Goal: Information Seeking & Learning: Learn about a topic

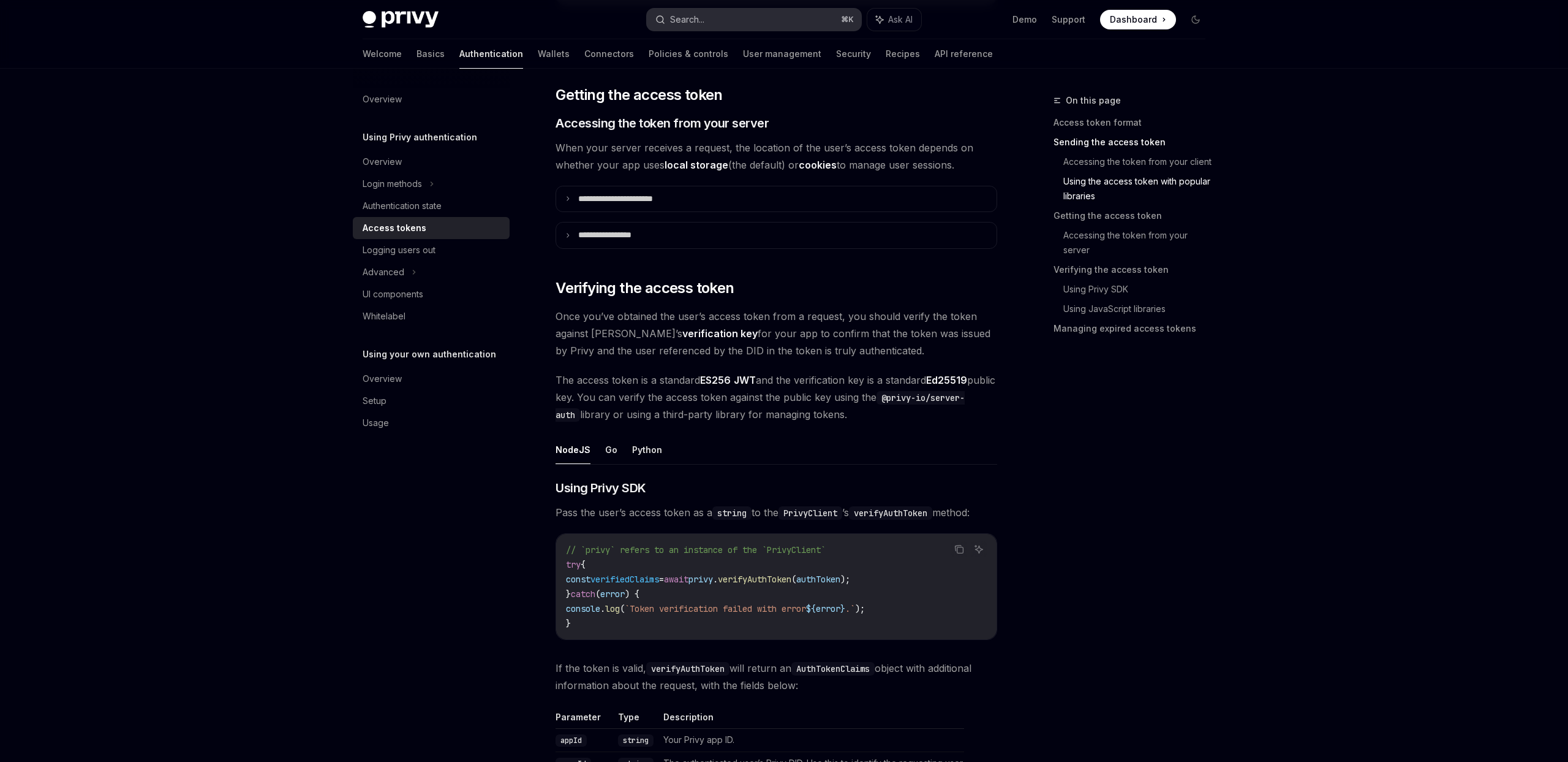
scroll to position [1507, 0]
click at [704, 25] on div "Search..." at bounding box center [687, 20] width 34 height 15
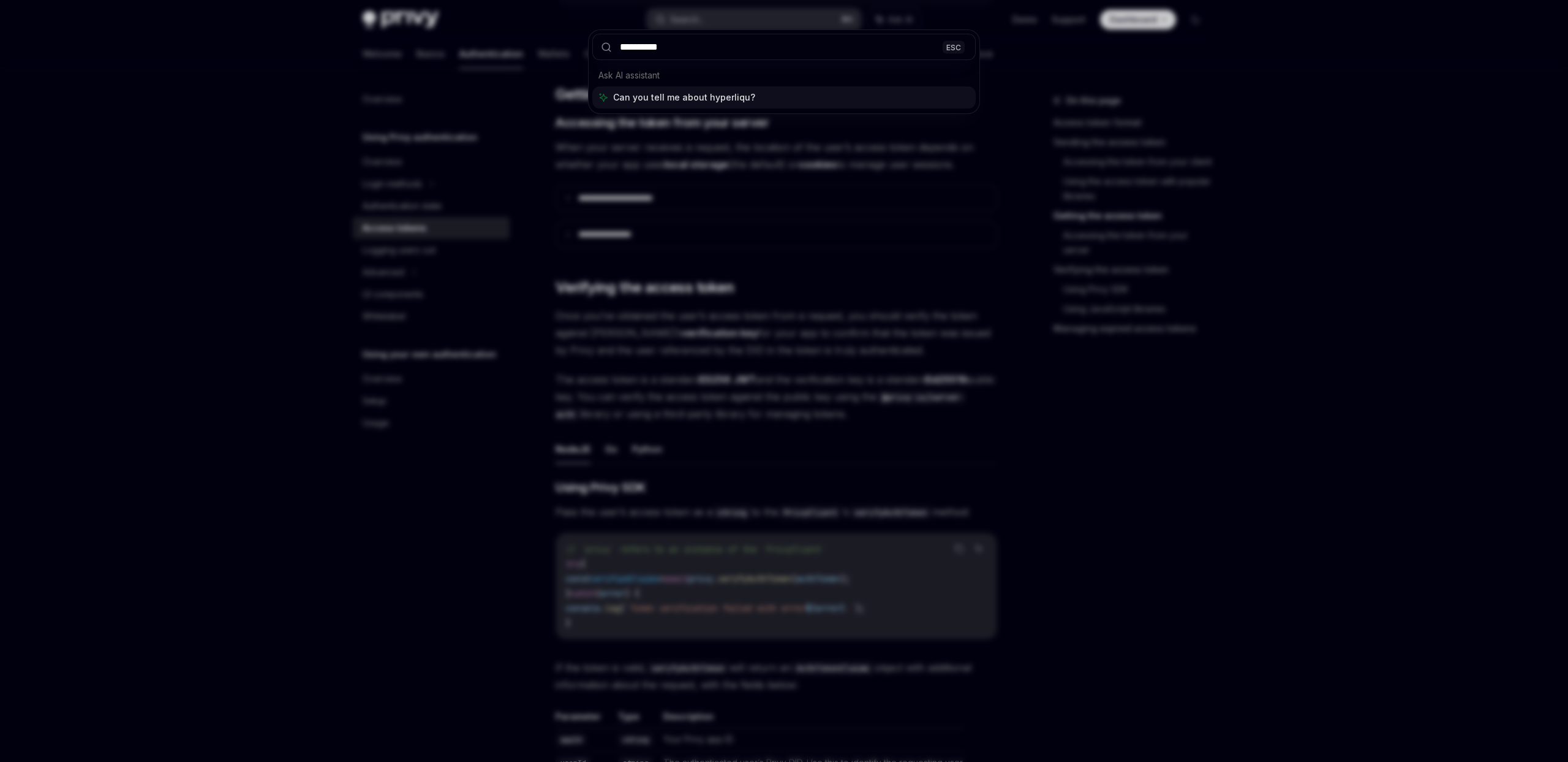
type input "**********"
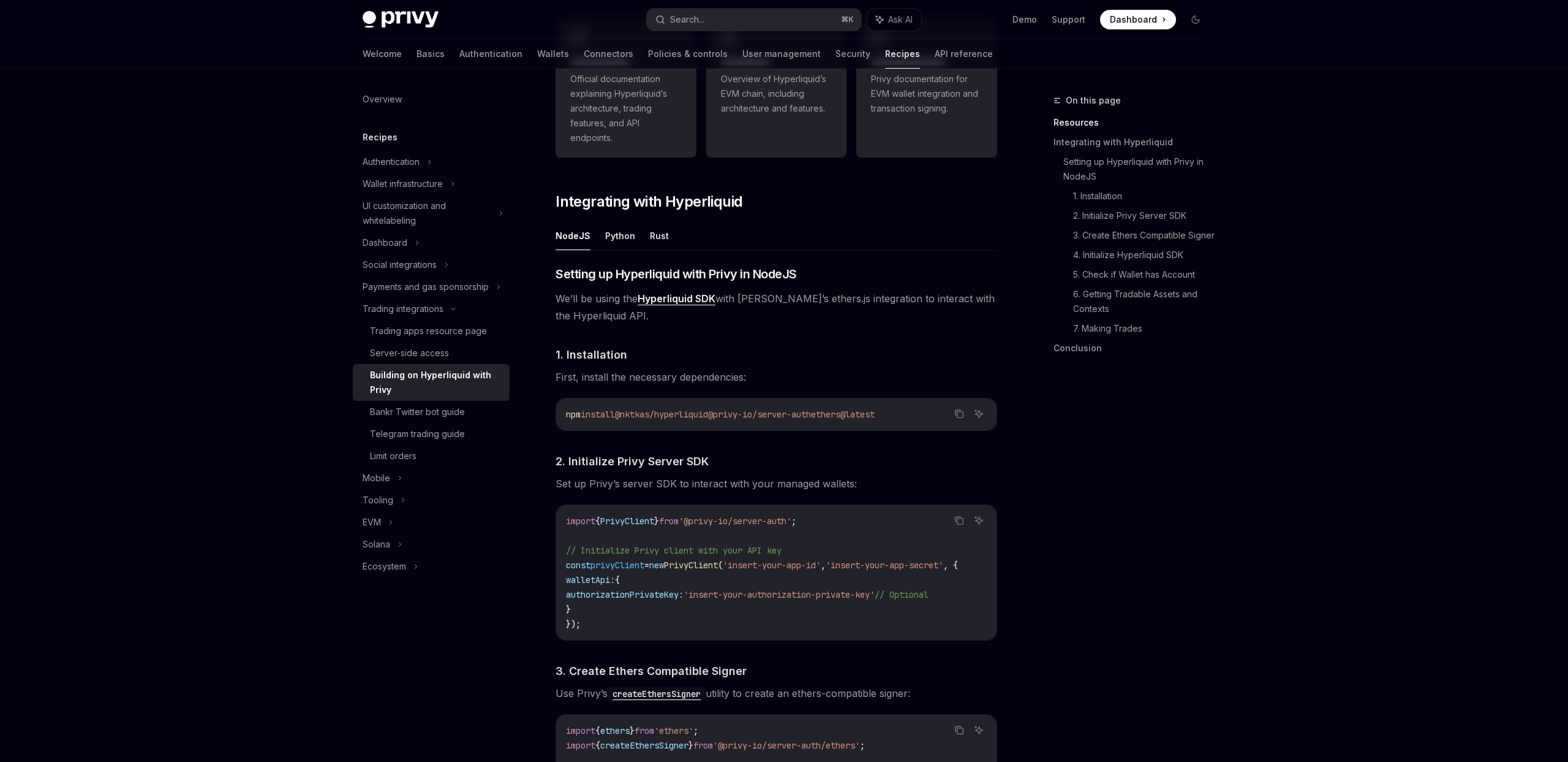
scroll to position [331, 0]
click at [621, 248] on button "Python" at bounding box center [620, 237] width 30 height 29
type textarea "*"
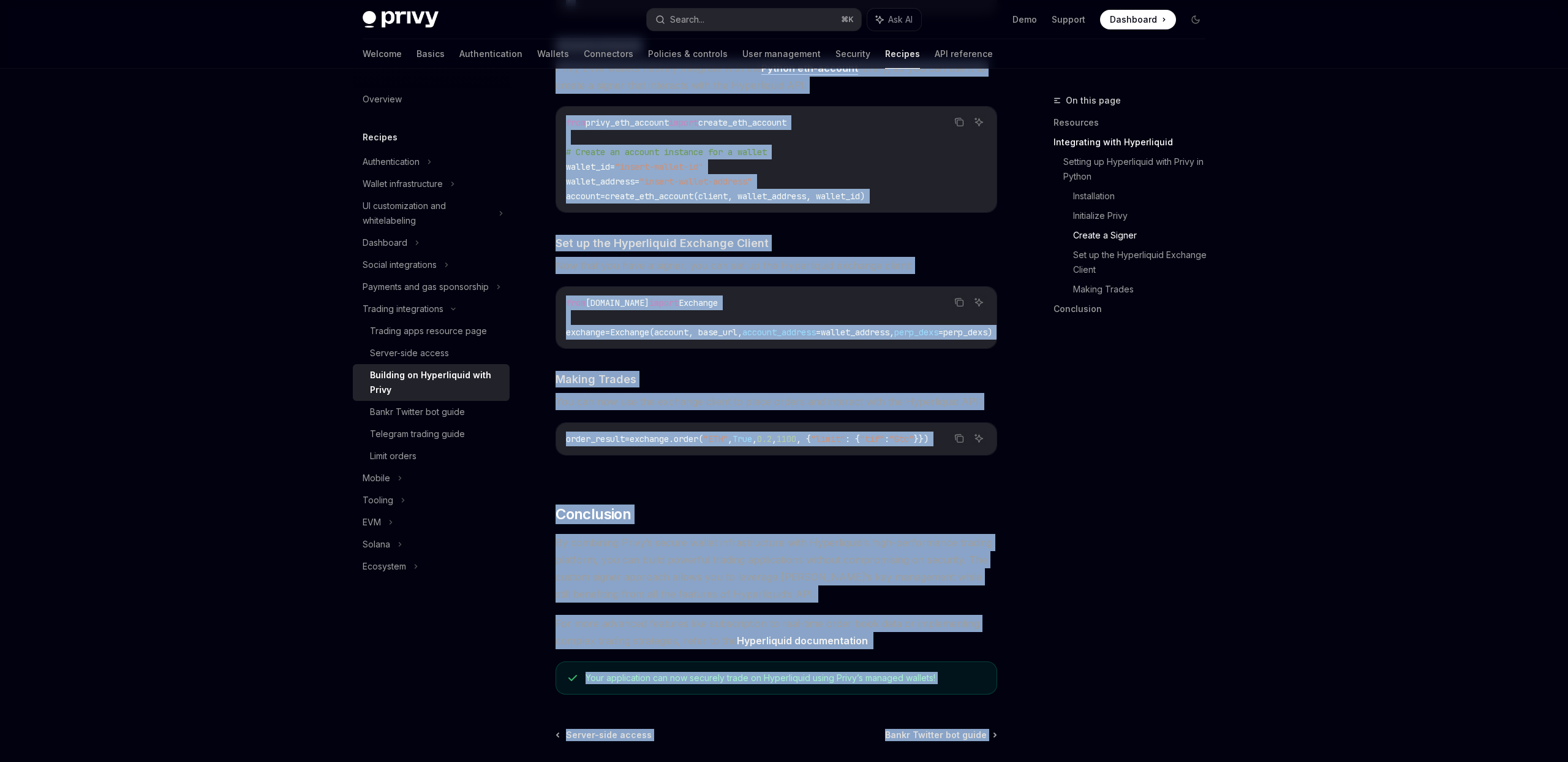
scroll to position [1146, 0]
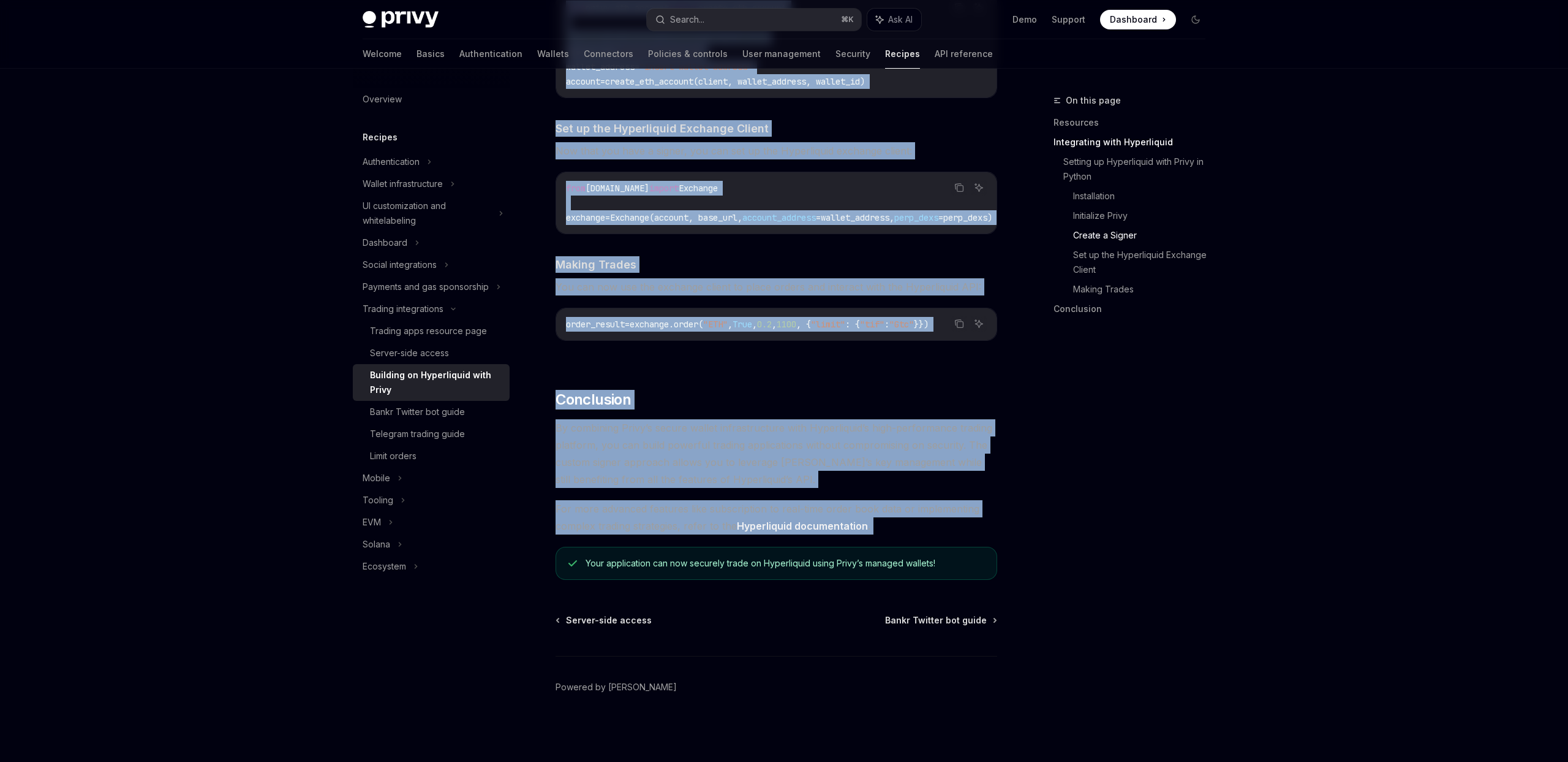
drag, startPoint x: 559, startPoint y: 181, endPoint x: 868, endPoint y: 538, distance: 472.2
copy div "Loremip do Sitametcons adip Elits do Eiusmo Tem Incidi utlaboreetd magnaa eni a…"
click at [773, 433] on span "By combining Privy’s secure wallet infrastructure with Hyperliquid’s high-perfo…" at bounding box center [776, 454] width 442 height 69
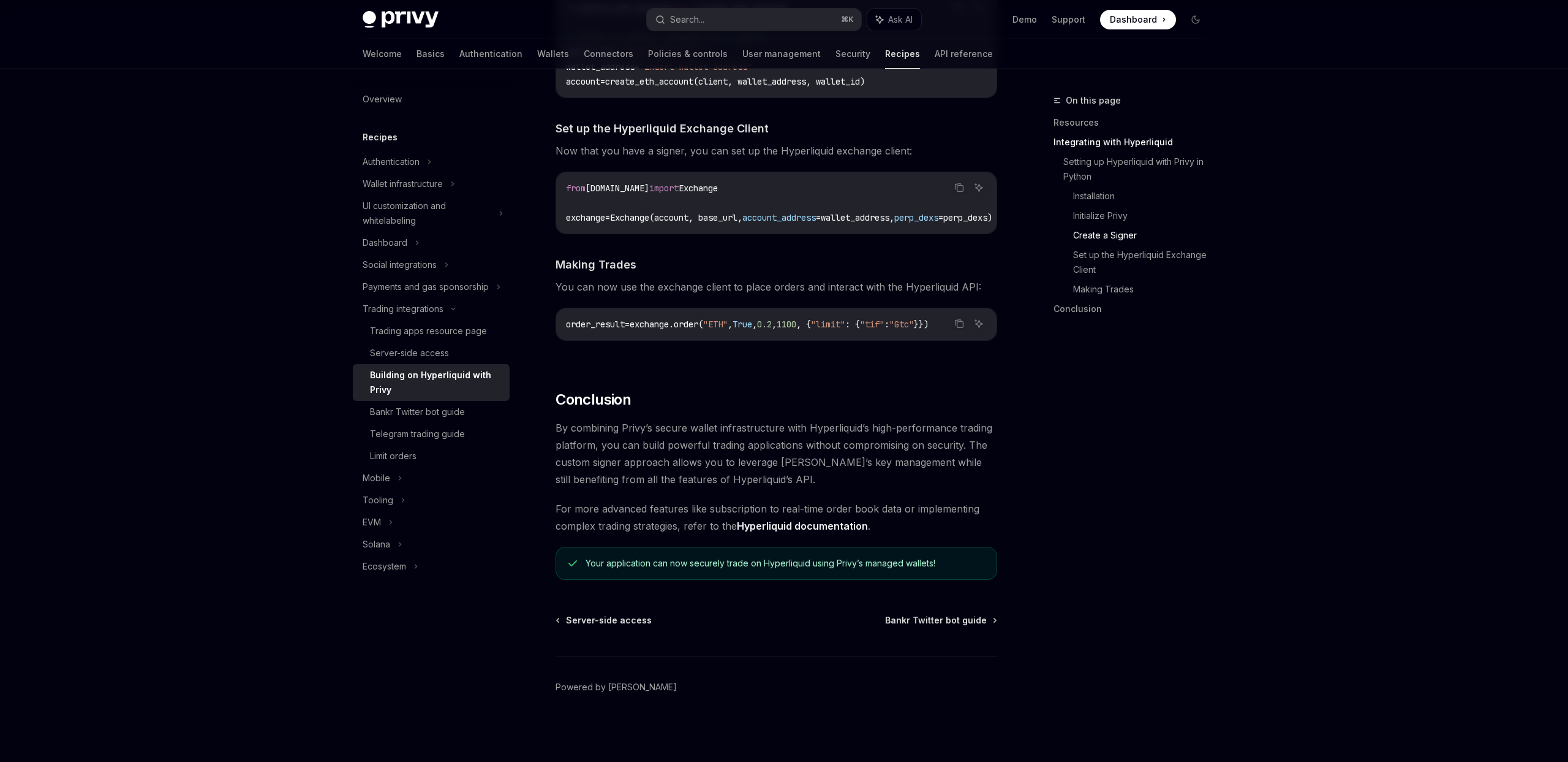
click at [815, 528] on link "Hyperliquid documentation" at bounding box center [803, 526] width 131 height 13
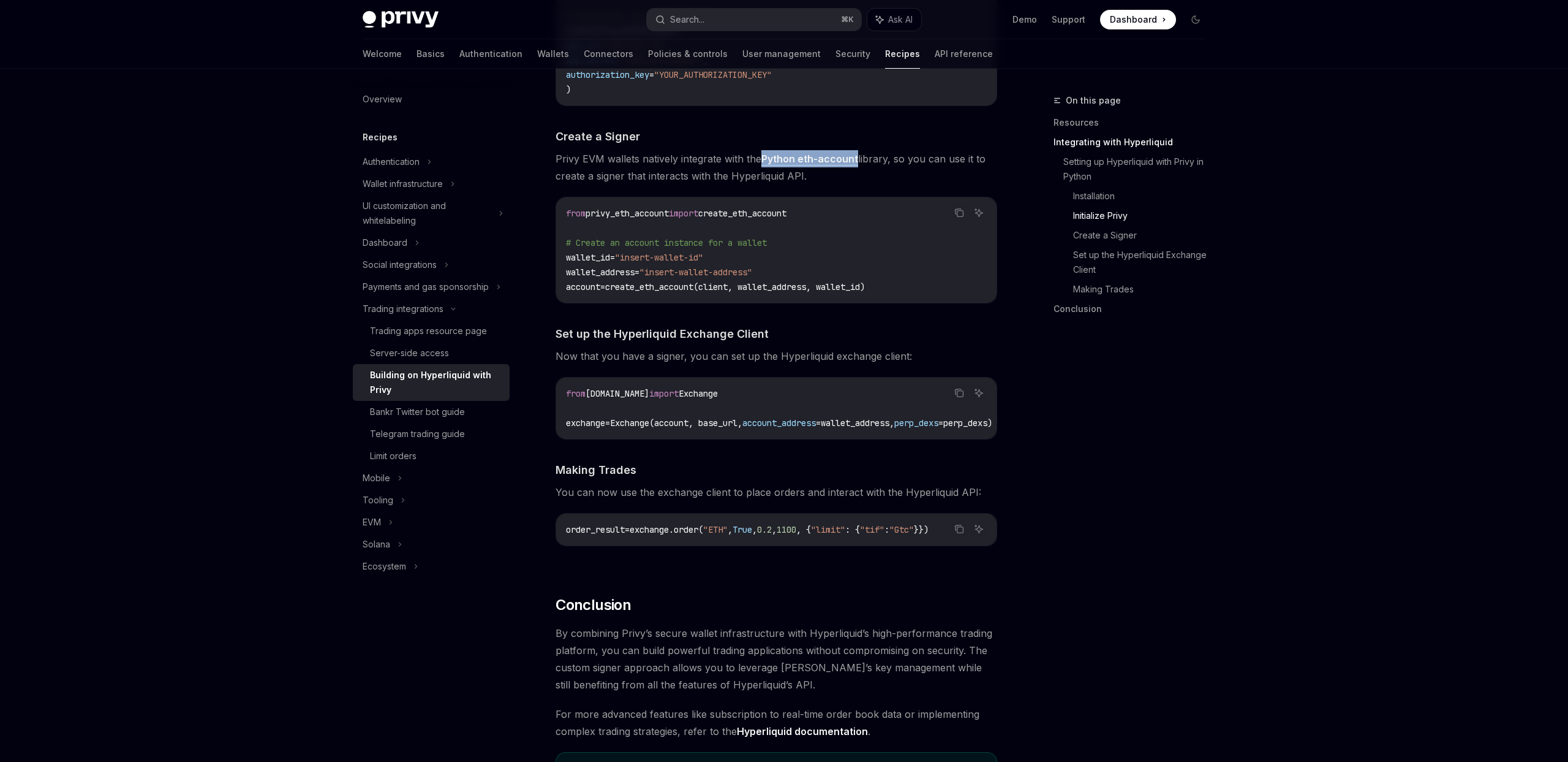
scroll to position [929, 0]
